Goal: Task Accomplishment & Management: Use online tool/utility

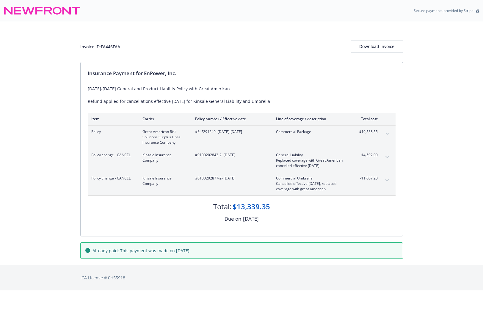
click at [24, 124] on div "Invoice ID: FA446FAA Download Invoice Insurance Payment for EnPower, Inc. 2025-…" at bounding box center [241, 142] width 483 height 243
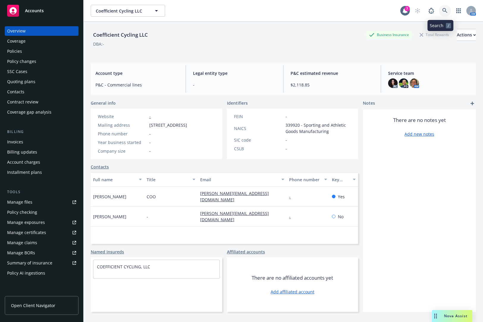
click at [444, 9] on link at bounding box center [445, 11] width 12 height 12
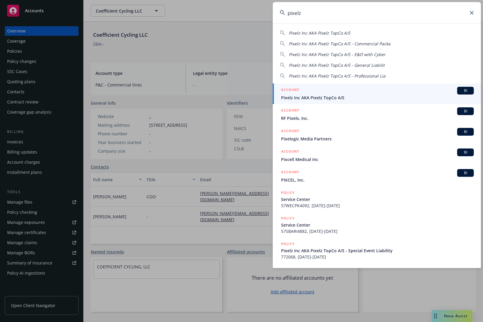
type input "pixelz"
click at [345, 91] on div "ACCOUNT BI" at bounding box center [377, 91] width 193 height 8
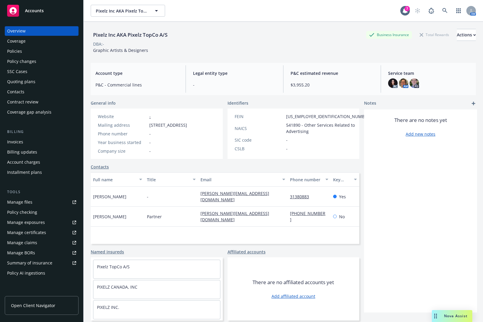
click at [39, 49] on div "Policies" at bounding box center [41, 51] width 69 height 10
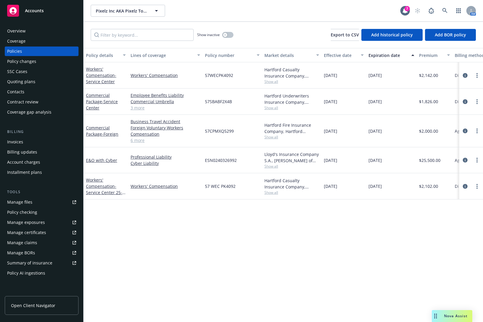
click at [139, 140] on link "6 more" at bounding box center [166, 140] width 70 height 6
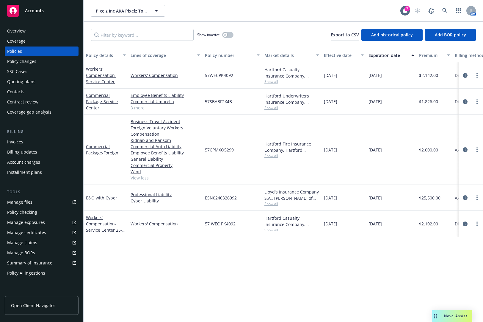
click at [229, 149] on span "57CPMXQ5299" at bounding box center [219, 149] width 29 height 6
copy span "57CPMXQ5299"
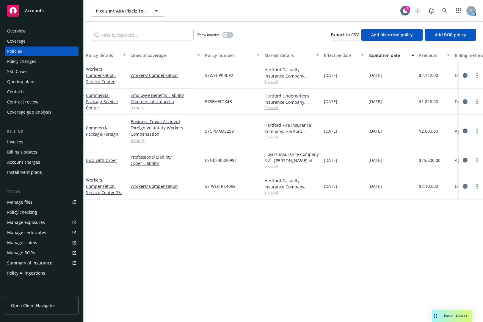
click at [218, 102] on span "57SBABF2X4B" at bounding box center [218, 101] width 27 height 6
copy span "57SBABF2X4B"
click at [226, 127] on div "57CPMXQ5299" at bounding box center [233, 131] width 60 height 32
click at [226, 128] on span "57CPMXQ5299" at bounding box center [219, 131] width 29 height 6
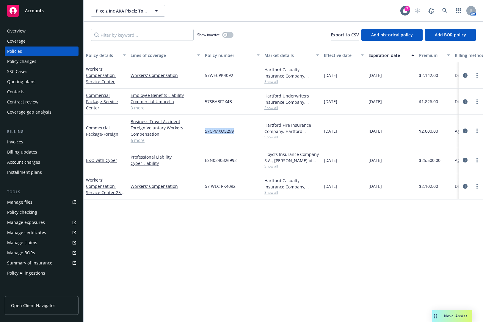
copy span "57CPMXQ5299"
click at [215, 133] on span "57CPMXQ5299" at bounding box center [219, 131] width 29 height 6
copy span "57CPMXQ5299"
click at [138, 142] on link "6 more" at bounding box center [166, 140] width 70 height 6
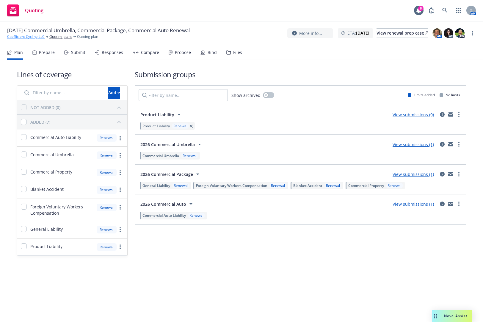
click at [22, 36] on link "Coefficient Cycling LLC" at bounding box center [26, 36] width 38 height 5
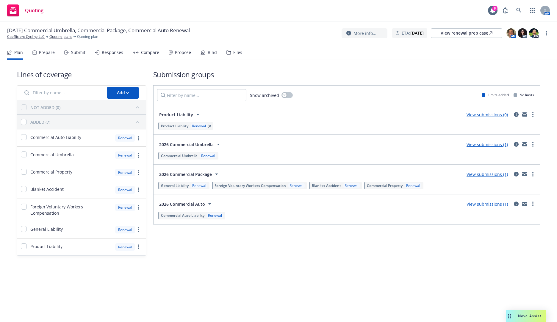
click at [46, 54] on div "Prepare" at bounding box center [47, 52] width 16 height 5
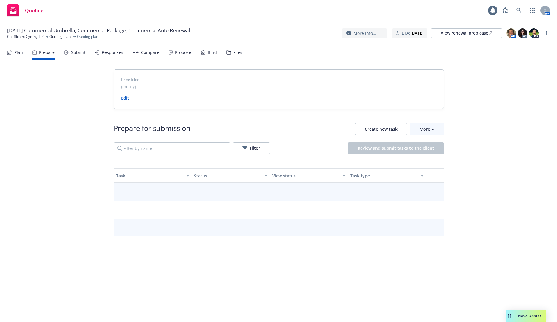
click at [78, 60] on div "Drive folder (empty) Edit Prepare for submission Create new task More Filter Re…" at bounding box center [278, 250] width 557 height 380
click at [77, 57] on div "Submit" at bounding box center [74, 52] width 21 height 14
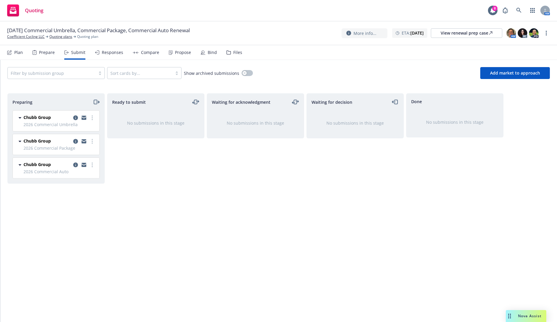
click at [22, 55] on div "Plan" at bounding box center [15, 52] width 16 height 14
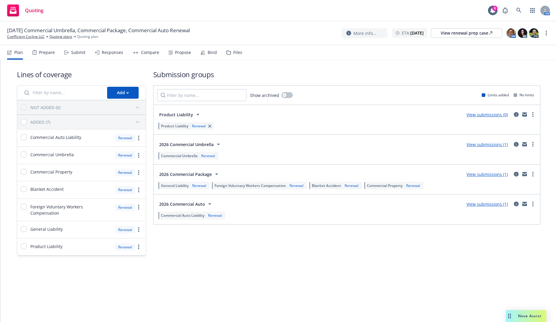
click at [79, 55] on div "Submit" at bounding box center [78, 52] width 14 height 5
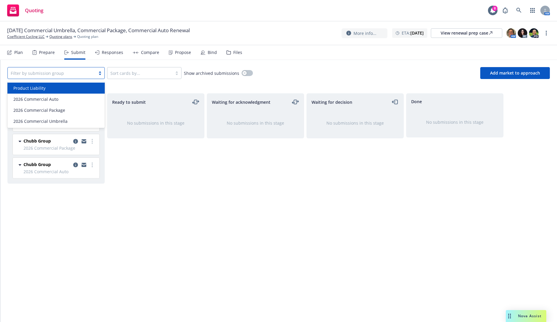
click at [66, 70] on div at bounding box center [52, 72] width 82 height 7
click at [71, 90] on div "Product Liability" at bounding box center [56, 88] width 90 height 6
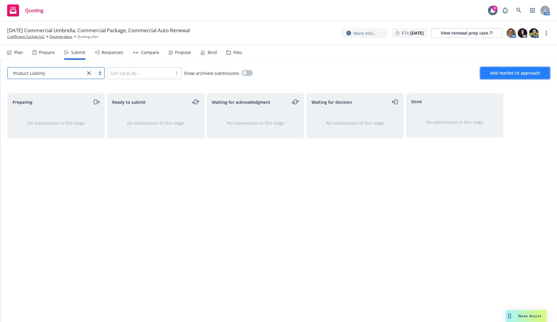
click at [483, 78] on button "Add market to approach" at bounding box center [515, 73] width 70 height 12
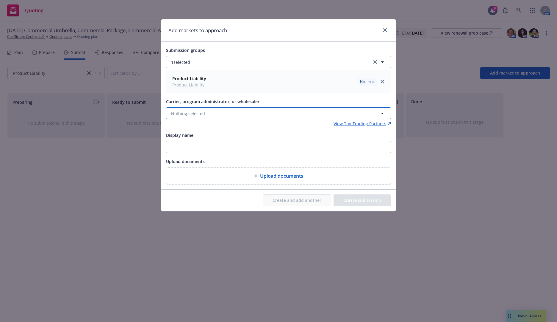
click at [222, 111] on button "Nothing selected" at bounding box center [278, 113] width 225 height 12
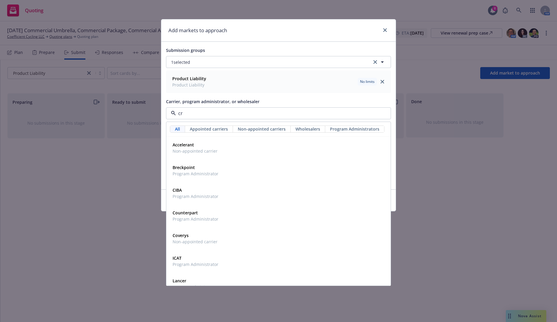
type input "crc"
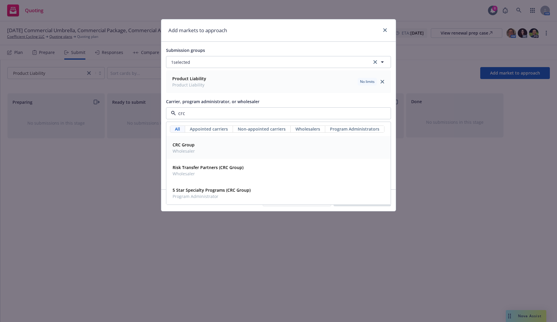
click at [225, 147] on div "CRC Group Wholesaler" at bounding box center [278, 147] width 217 height 15
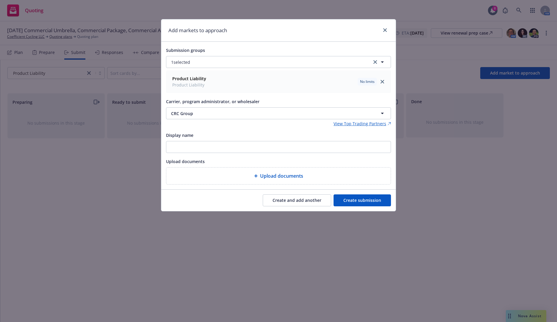
click at [365, 202] on button "Create submission" at bounding box center [362, 200] width 57 height 12
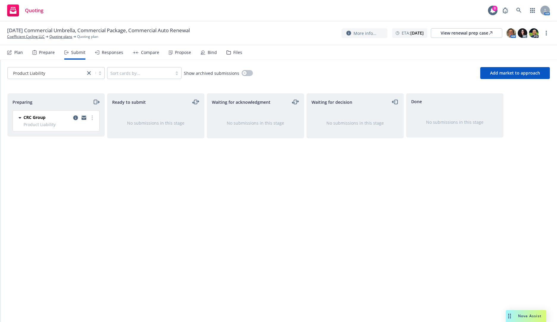
click at [157, 190] on div "Ready to submit No submissions in this stage" at bounding box center [155, 201] width 97 height 216
click at [94, 114] on link "more" at bounding box center [92, 117] width 7 height 7
drag, startPoint x: 92, startPoint y: 129, endPoint x: 95, endPoint y: 130, distance: 3.3
click at [92, 129] on span "Complete preparation" at bounding box center [65, 130] width 58 height 6
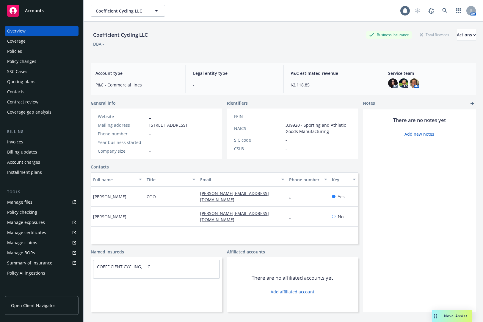
click at [24, 52] on div "Policies" at bounding box center [41, 51] width 69 height 10
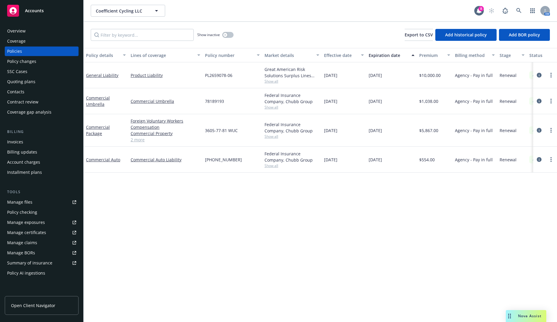
click at [274, 79] on span "Show all" at bounding box center [292, 81] width 55 height 5
click at [235, 218] on div "Policy details Lines of coverage Policy number Market details Effective date Ex…" at bounding box center [321, 185] width 474 height 274
click at [277, 167] on span "Show all" at bounding box center [292, 165] width 55 height 5
click at [361, 196] on div "Policy details Lines of coverage Policy number Market details Effective date Ex…" at bounding box center [321, 185] width 474 height 274
click at [274, 135] on span "Show all" at bounding box center [292, 136] width 55 height 5
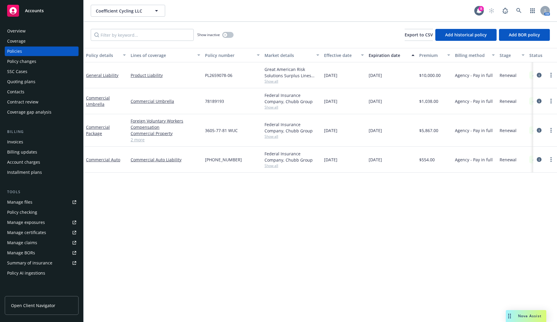
click at [365, 212] on div "Policy details Lines of coverage Policy number Market details Effective date Ex…" at bounding box center [321, 185] width 474 height 274
click at [276, 108] on span "Show all" at bounding box center [292, 106] width 55 height 5
click at [372, 196] on div "Policy details Lines of coverage Policy number Market details Effective date Ex…" at bounding box center [321, 185] width 474 height 274
click at [226, 75] on span "PL2659078-06" at bounding box center [218, 75] width 27 height 6
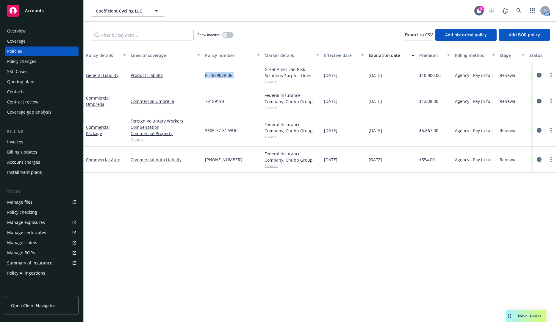
click at [226, 75] on span "PL2659078-06" at bounding box center [218, 75] width 27 height 6
copy span "PL2659078-06"
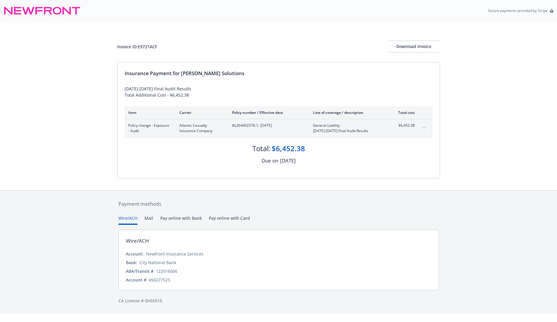
click at [426, 124] on button "expand content" at bounding box center [425, 128] width 10 height 10
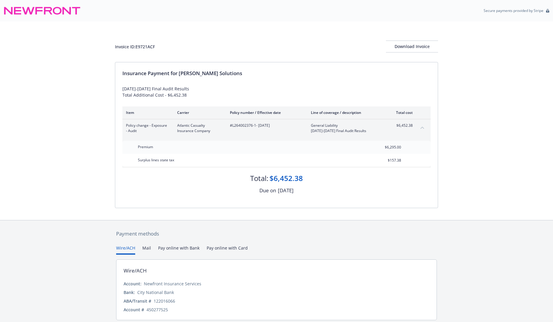
click at [426, 124] on div "Policy change - Exposure - Audit Atlantic Casualty Insurance Company #L26400237…" at bounding box center [276, 128] width 308 height 18
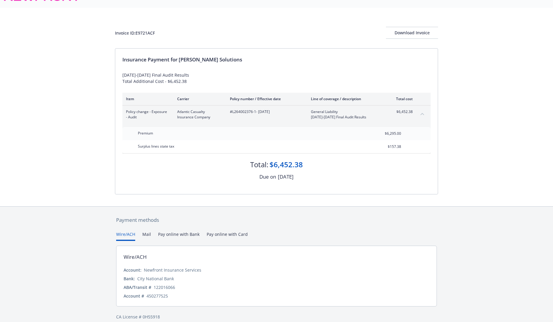
scroll to position [21, 0]
